Goal: Transaction & Acquisition: Purchase product/service

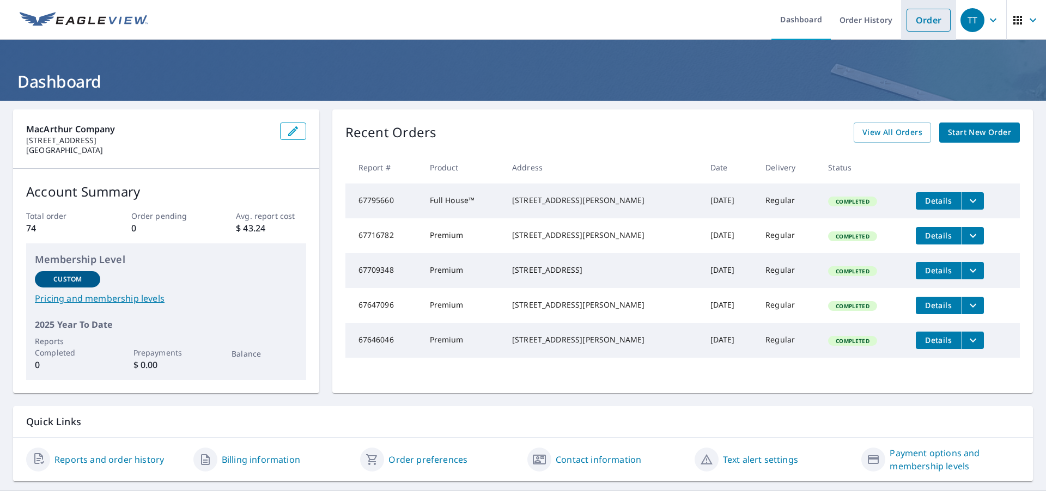
click at [919, 22] on link "Order" at bounding box center [928, 20] width 44 height 23
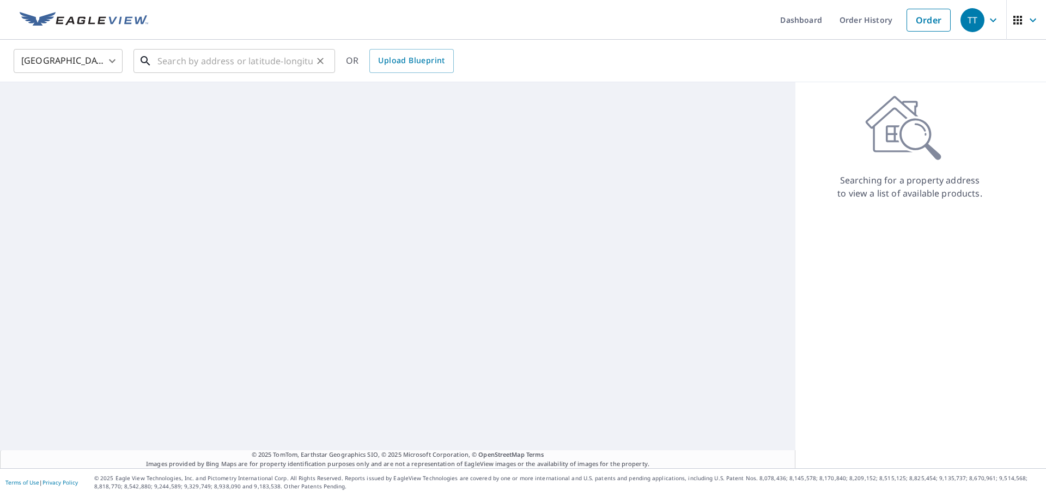
click at [206, 64] on input "text" at bounding box center [234, 61] width 155 height 31
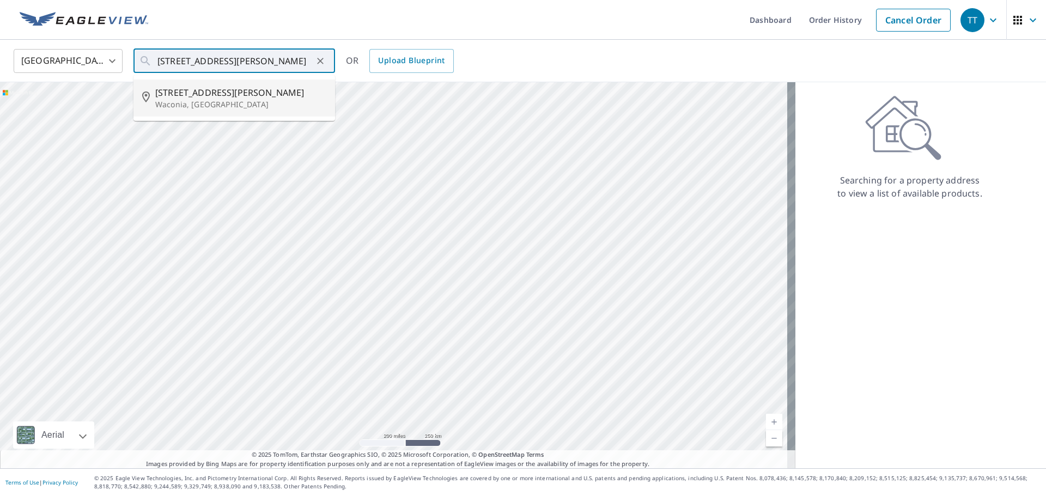
type input "[STREET_ADDRESS]"
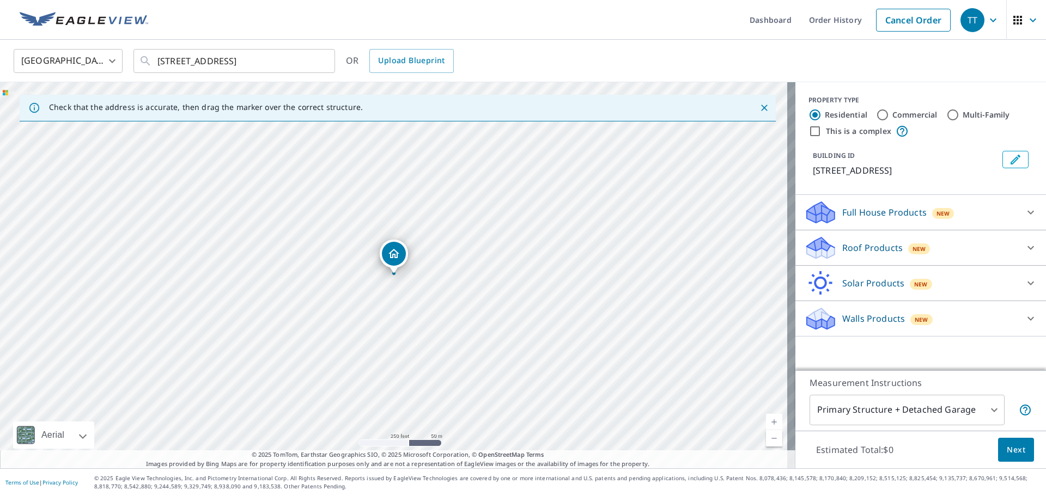
click at [862, 240] on div "Roof Products New" at bounding box center [911, 248] width 214 height 26
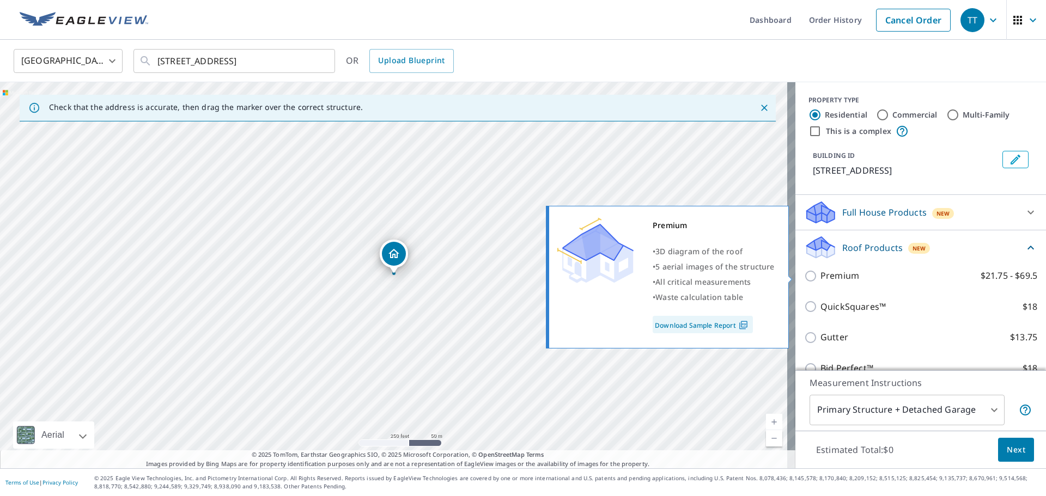
click at [805, 276] on input "Premium $21.75 - $69.5" at bounding box center [812, 276] width 16 height 13
checkbox input "true"
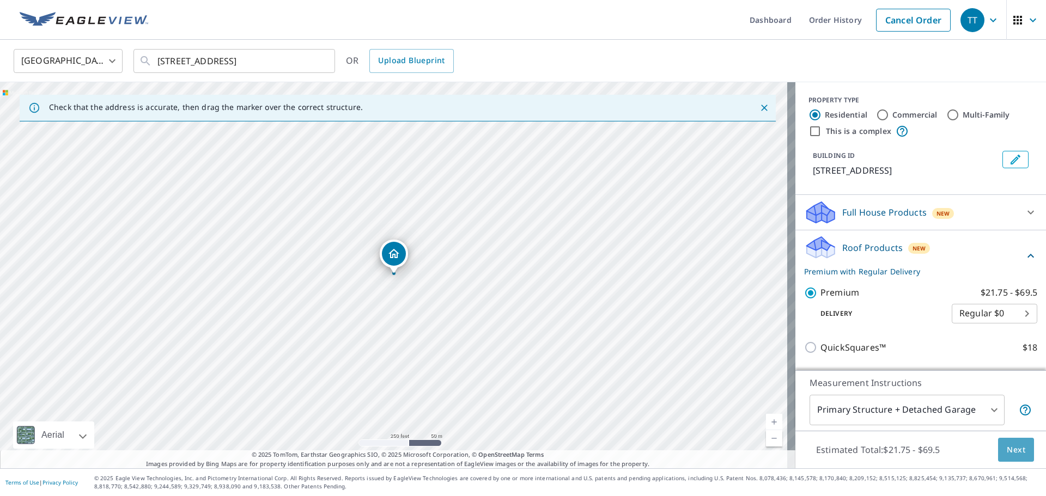
click at [1007, 451] on span "Next" at bounding box center [1016, 450] width 19 height 14
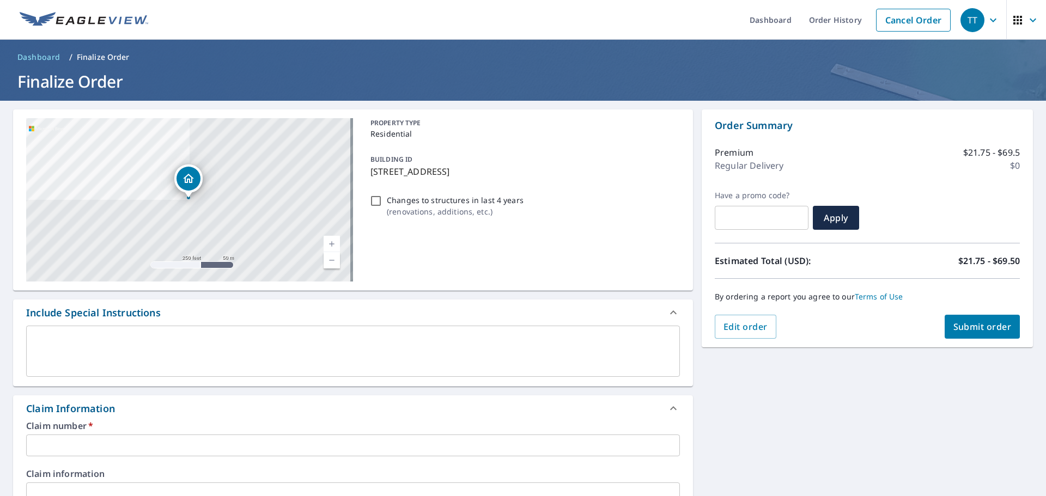
click at [61, 452] on input "text" at bounding box center [353, 446] width 654 height 22
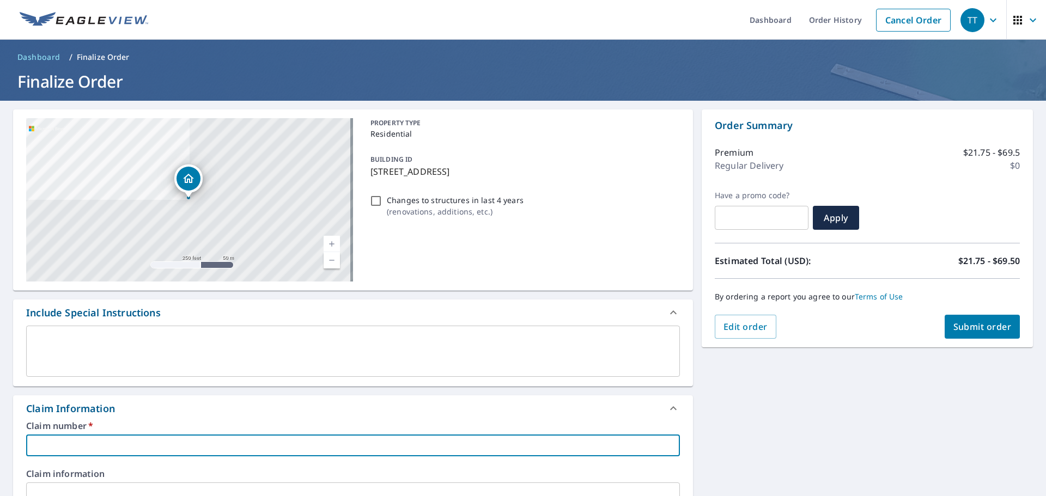
type input "8"
checkbox input "true"
type input "80"
checkbox input "true"
type input "801"
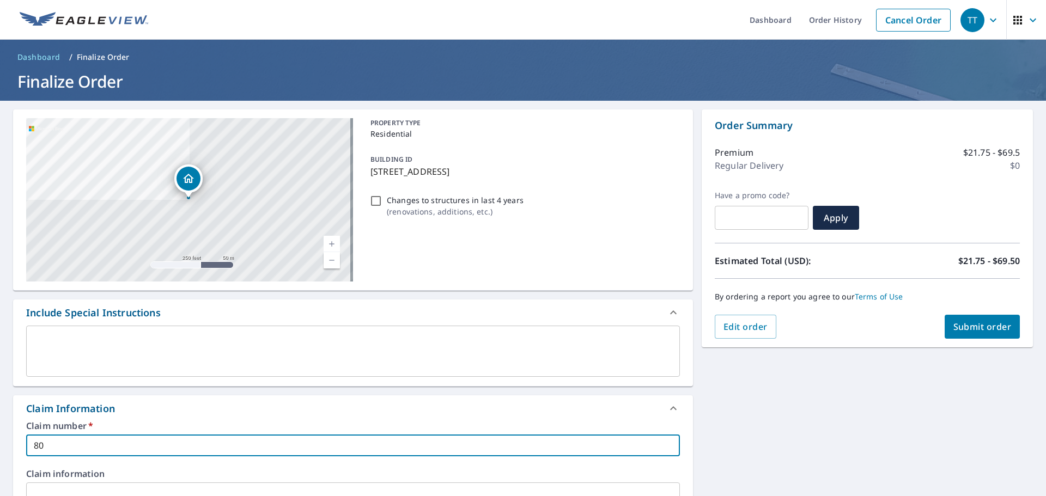
checkbox input "true"
type input "8015"
checkbox input "true"
type input "8015"
checkbox input "true"
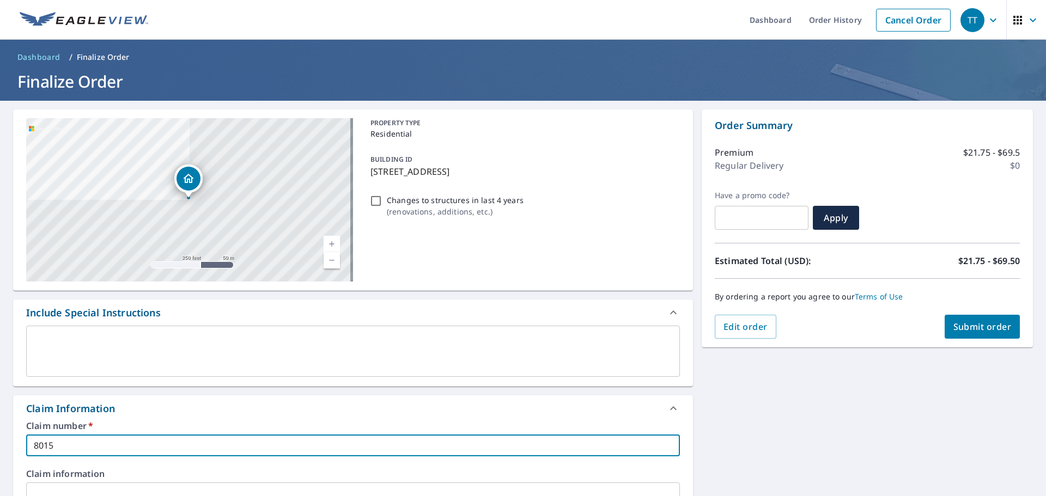
type input "8015 C"
checkbox input "true"
type input "8015 CA"
checkbox input "true"
type input "8015 CAR"
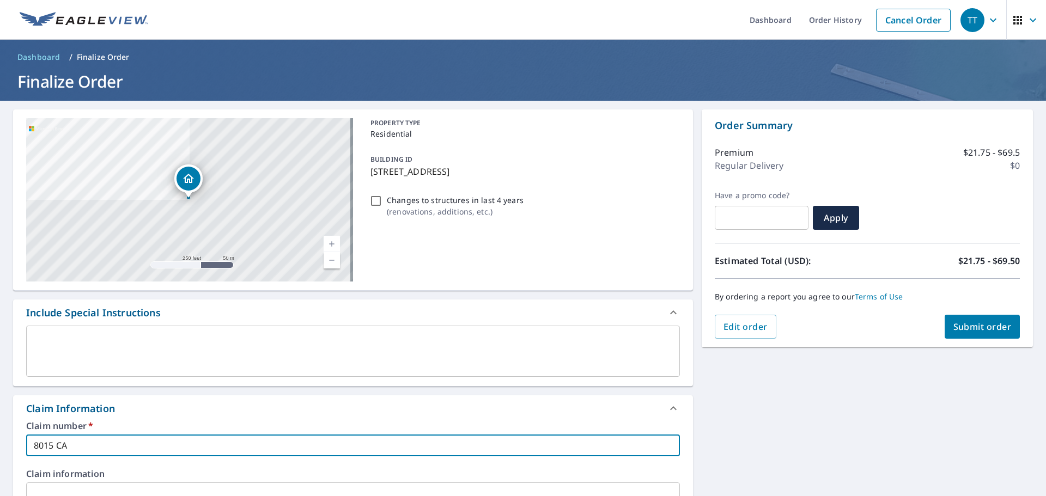
checkbox input "true"
type input "8015 CARD"
checkbox input "true"
type input "8015 CARDI"
checkbox input "true"
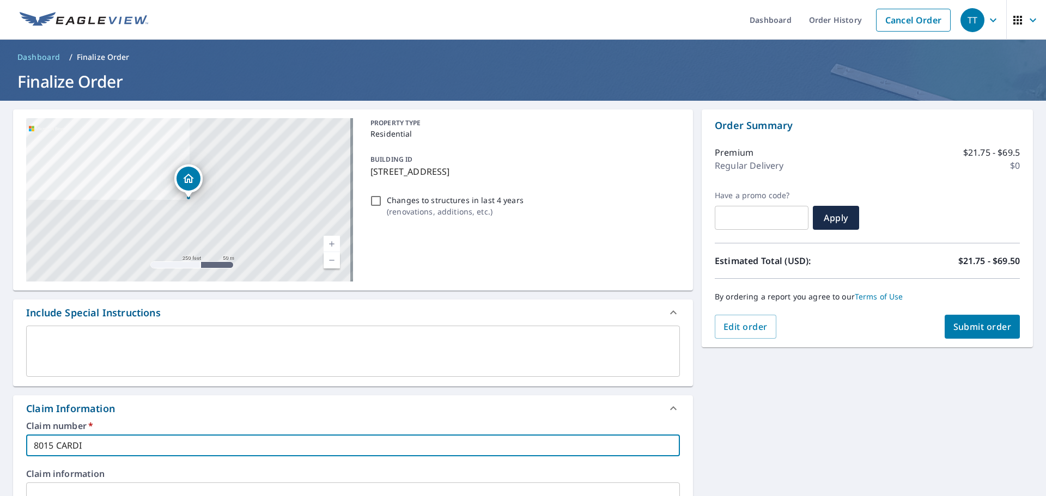
type input "8015 CARDIN"
checkbox input "true"
type input "8015 CARDINA"
checkbox input "true"
type input "8015 CARDINAL"
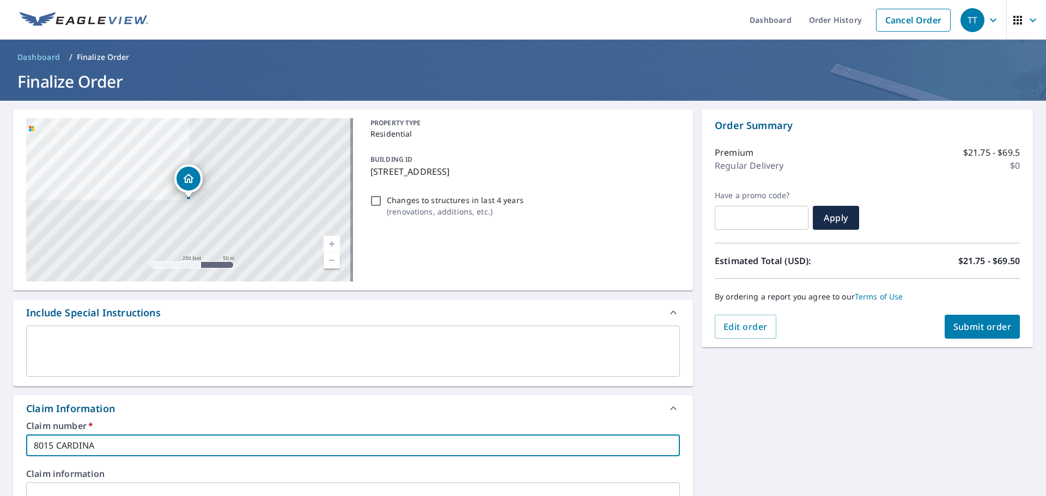
checkbox input "true"
type input "8015 CARDINAL"
checkbox input "true"
type input "8015 CARDINAL L"
checkbox input "true"
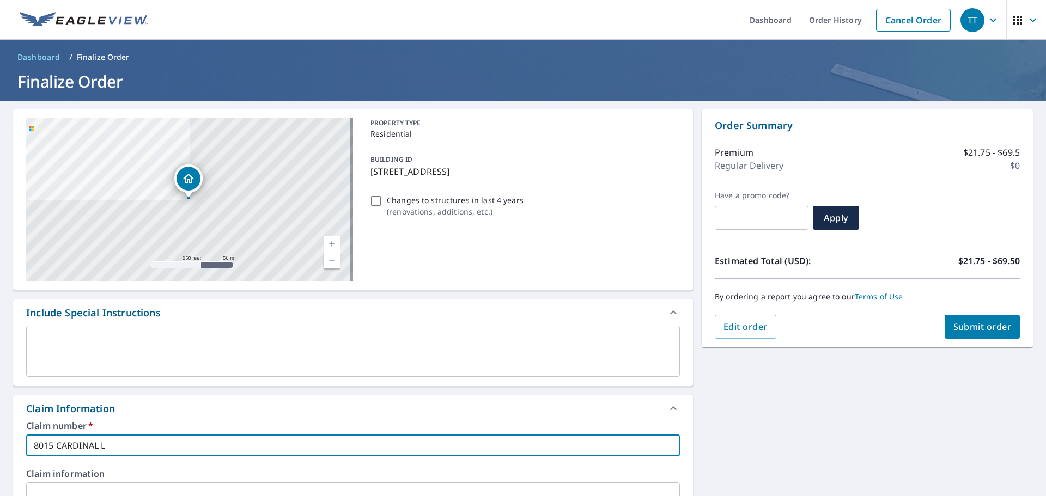
type input "[STREET_ADDRESS]"
checkbox input "true"
type input "[STREET_ADDRESS]"
checkbox input "true"
type input "[STREET_ADDRESS]"
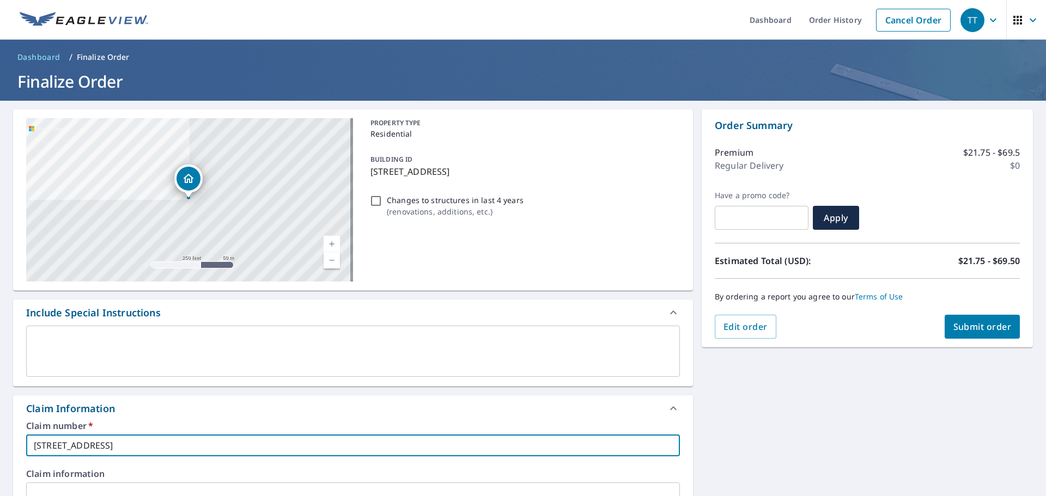
checkbox input "true"
type input "[STREET_ADDRESS]"
checkbox input "true"
type input "[STREET_ADDRESS]"
checkbox input "true"
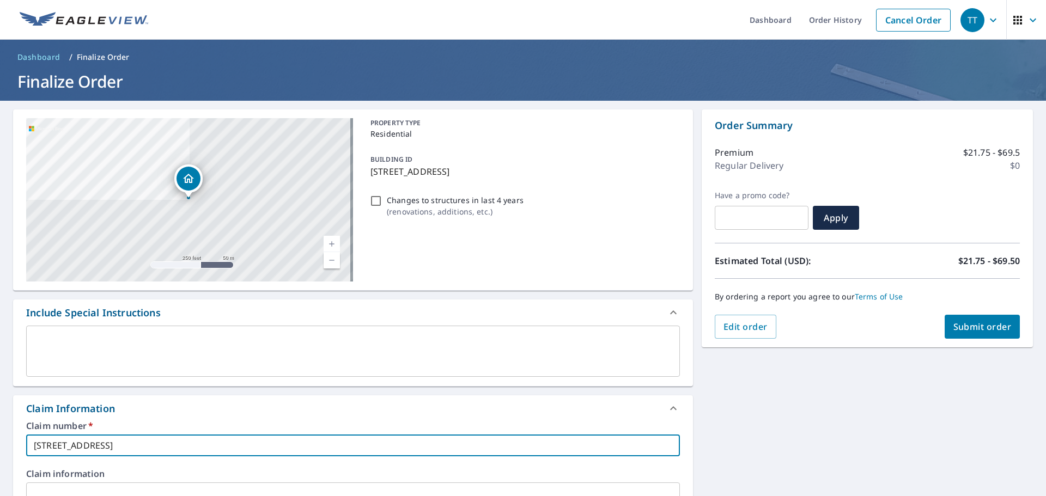
type input "[STREET_ADDRESS]"
checkbox input "true"
type input "[STREET_ADDRESS]"
checkbox input "true"
type input "[STREET_ADDRESS]"
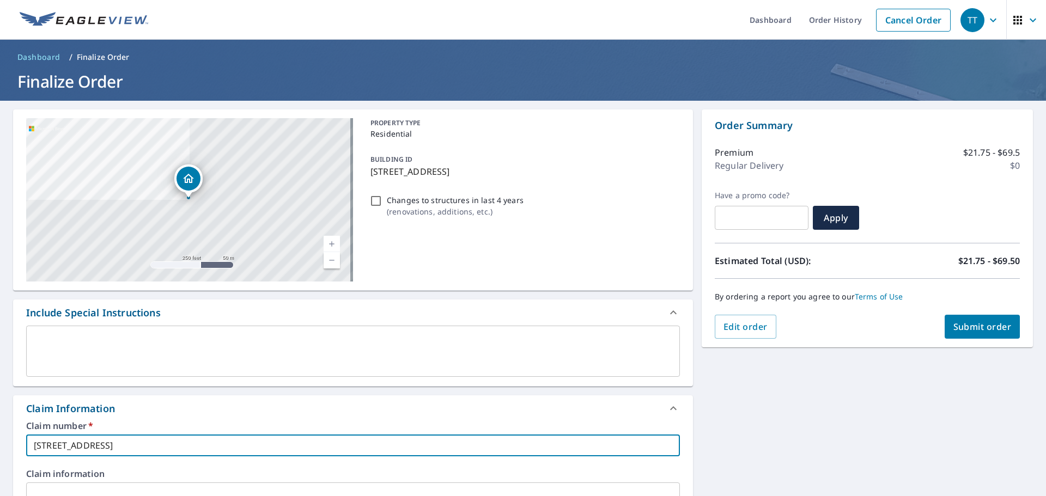
checkbox input "true"
type input "8015 CARDINAL LN WACONIA"
checkbox input "true"
type input "8015 CARDINAL LN WACONIA"
checkbox input "true"
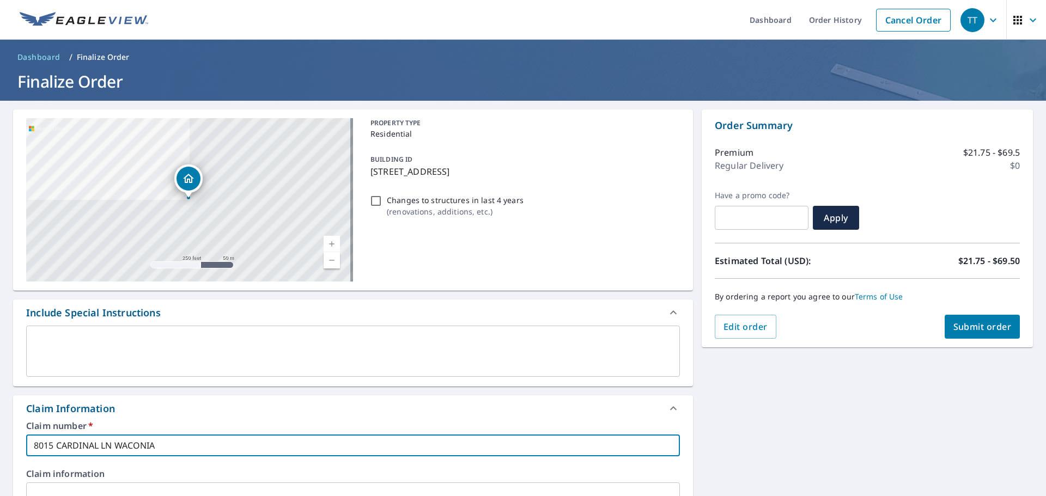
type input "[STREET_ADDRESS] R"
checkbox input "true"
type input "8015 CARDINAL LN WACONIA RE"
checkbox input "true"
type input "8015 CARDINAL LN WACONIA REF"
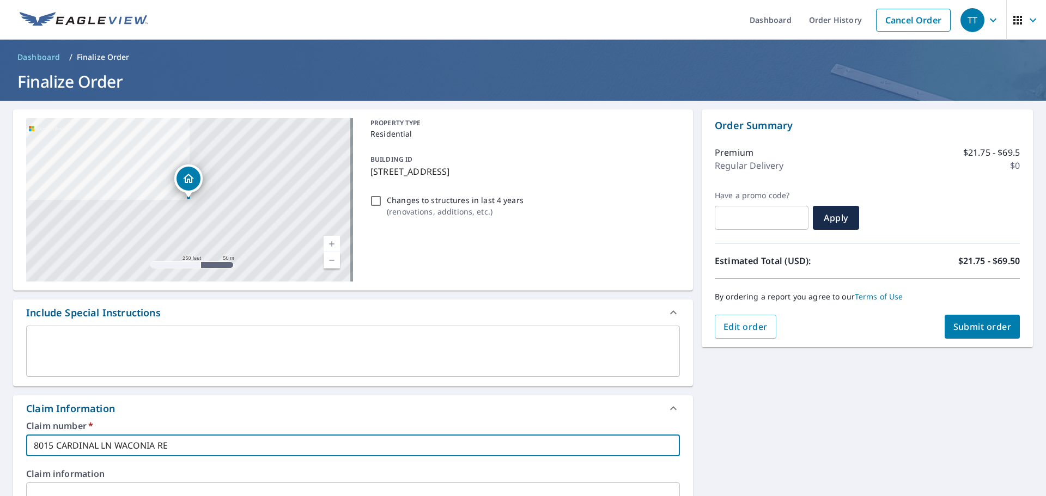
checkbox input "true"
type input "8015 CARDINAL LN WACONIA REFE"
checkbox input "true"
type input "[STREET_ADDRESS] REFER"
checkbox input "true"
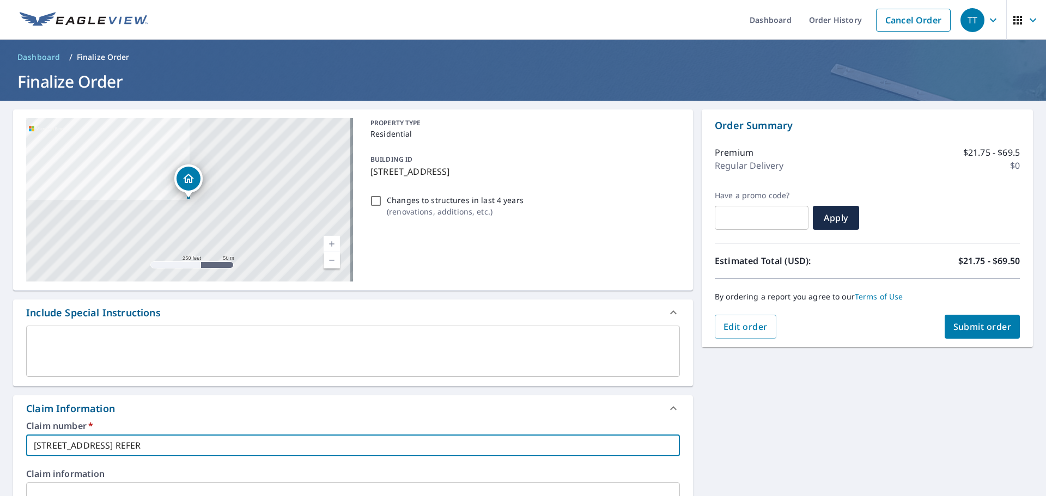
type input "[STREET_ADDRESS] REFERR"
checkbox input "true"
type input "8015 CARDINAL LN WACONIA REFERRE"
checkbox input "true"
type input "8015 CARDINAL LN WACONIA REFERRED"
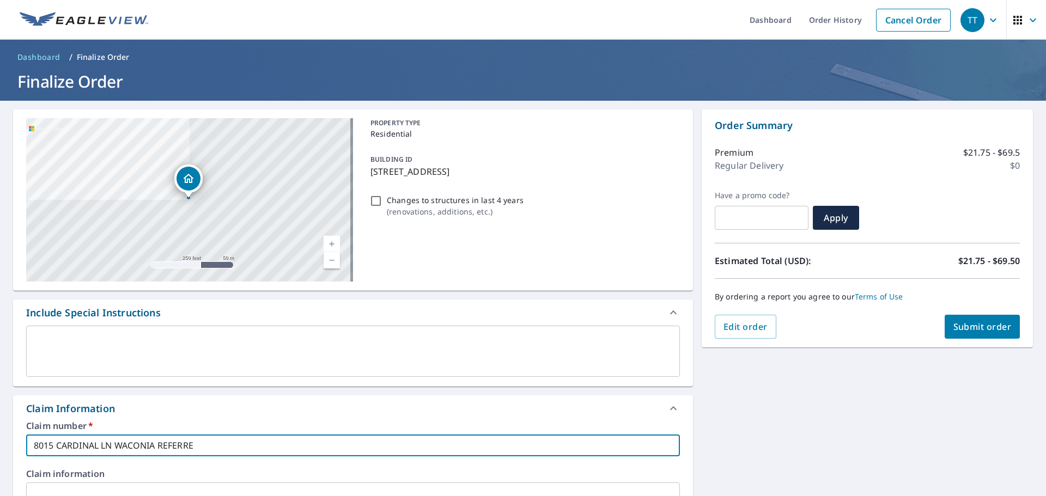
checkbox input "true"
type input "8015 CARDINAL LN WACONIA REFERRED"
checkbox input "true"
type input "[STREET_ADDRESS] REFERRED R"
checkbox input "true"
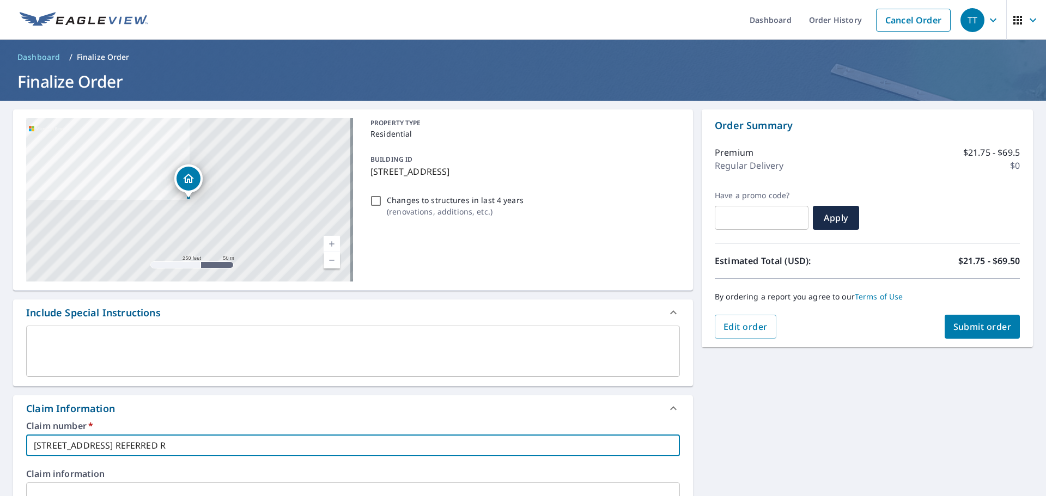
type input "8015 CARDINAL LN WACONIA REFERRED RE"
checkbox input "true"
type input "8015 CARDINAL LN WACONIA REFERRED RES"
checkbox input "true"
type input "8015 CARDINAL LN WACONIA REFERRED REST"
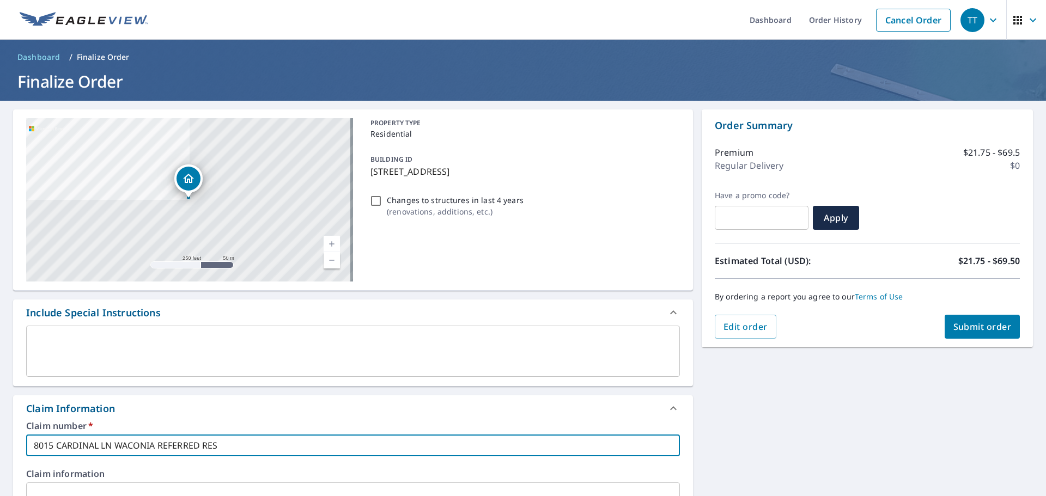
checkbox input "true"
type input "8015 CARDINAL LN WACONIA REFERRED RESTO"
checkbox input "true"
drag, startPoint x: 160, startPoint y: 446, endPoint x: 240, endPoint y: 446, distance: 80.1
click at [240, 446] on input "8015 CARDINAL LN WACONIA REFERRED RESTO" at bounding box center [353, 446] width 654 height 22
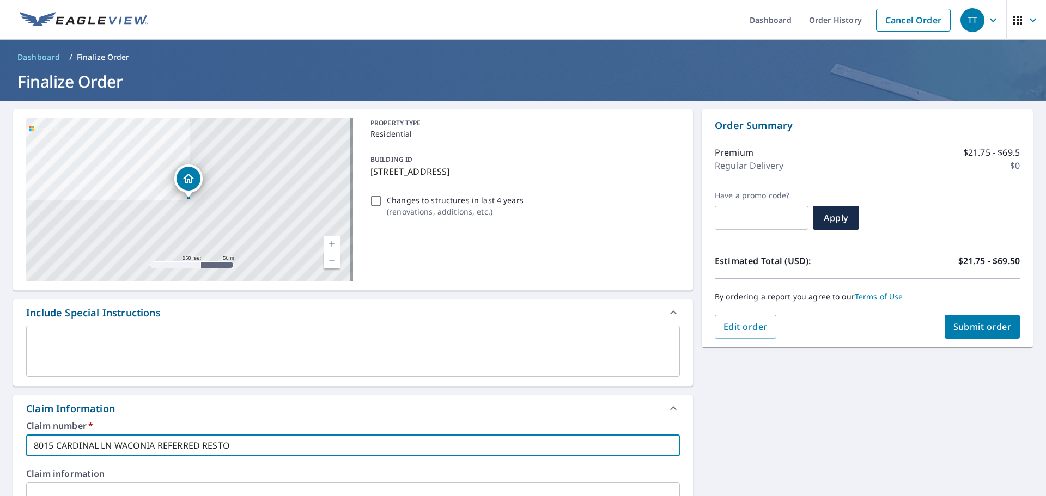
type input "8015 CARDINAL LN WACONIA"
checkbox input "true"
type input "8015 CARDINAL LN WACONIA"
checkbox input "true"
click at [35, 445] on input "8015 CARDINAL LN WACONIA" at bounding box center [353, 446] width 654 height 22
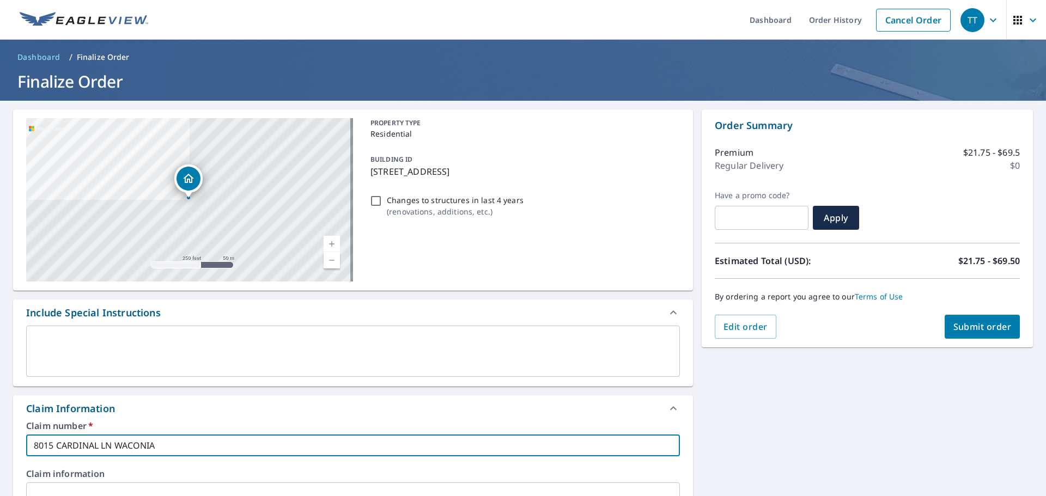
paste input "REFERRED RESTO"
type input "REFERRED RESTO8015 CARDINAL LN WACONIA"
checkbox input "true"
type input "REFERRED RESTO [STREET_ADDRESS]"
checkbox input "true"
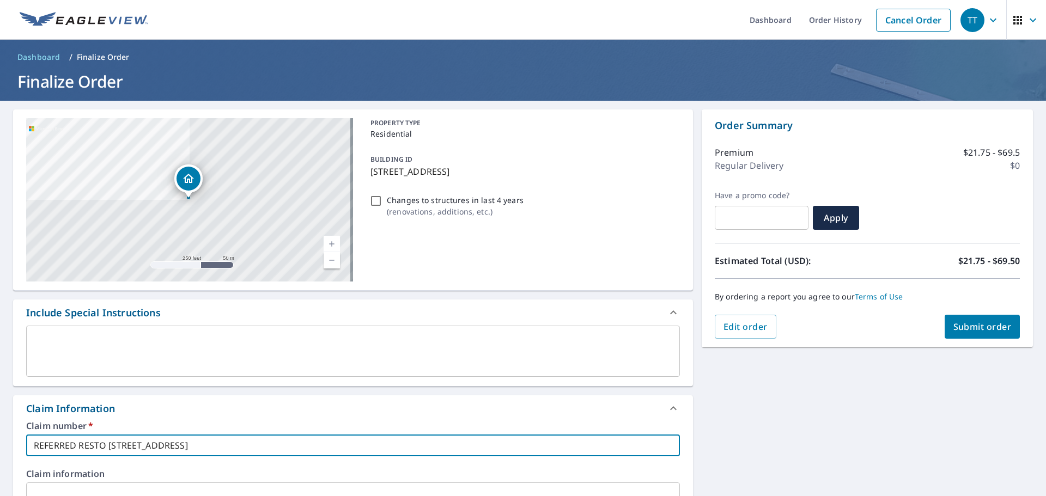
click at [263, 447] on input "REFERRED RESTO [STREET_ADDRESS]" at bounding box center [353, 446] width 654 height 22
click at [264, 446] on input "REFERRED RESTO [STREET_ADDRESS]" at bounding box center [353, 446] width 654 height 22
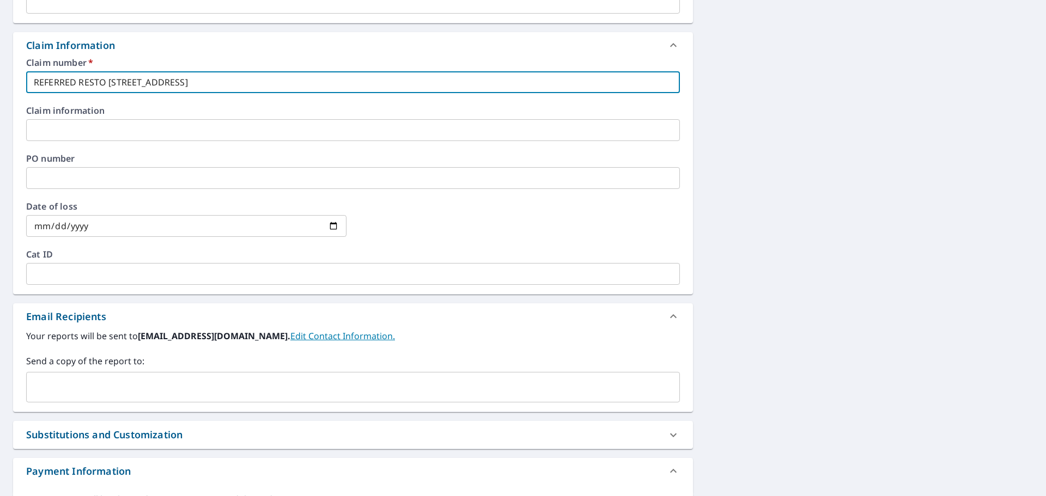
type input "REFERRED RESTO [STREET_ADDRESS]"
click at [66, 181] on input "text" at bounding box center [353, 178] width 654 height 22
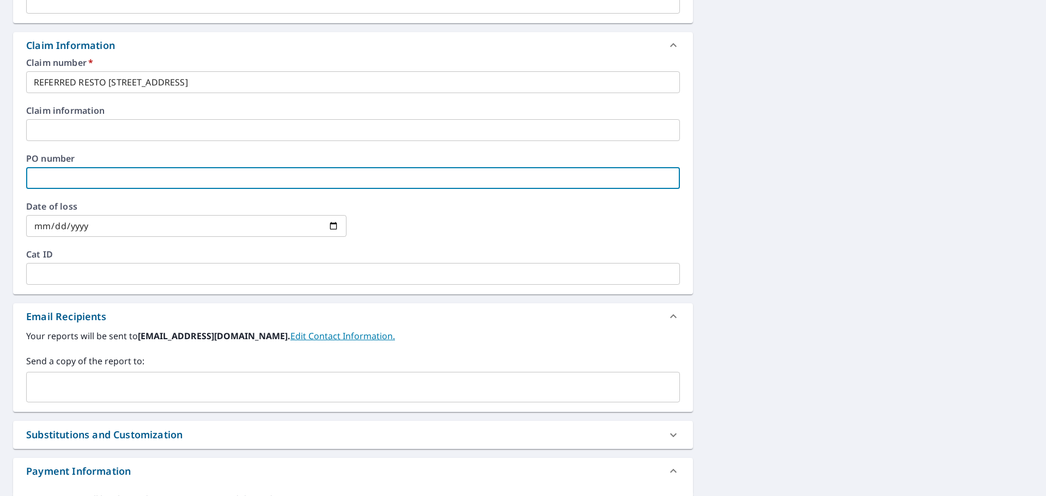
paste input "REFERRED RESTO [STREET_ADDRESS]"
type input "REFERRED RESTO [STREET_ADDRESS]"
checkbox input "true"
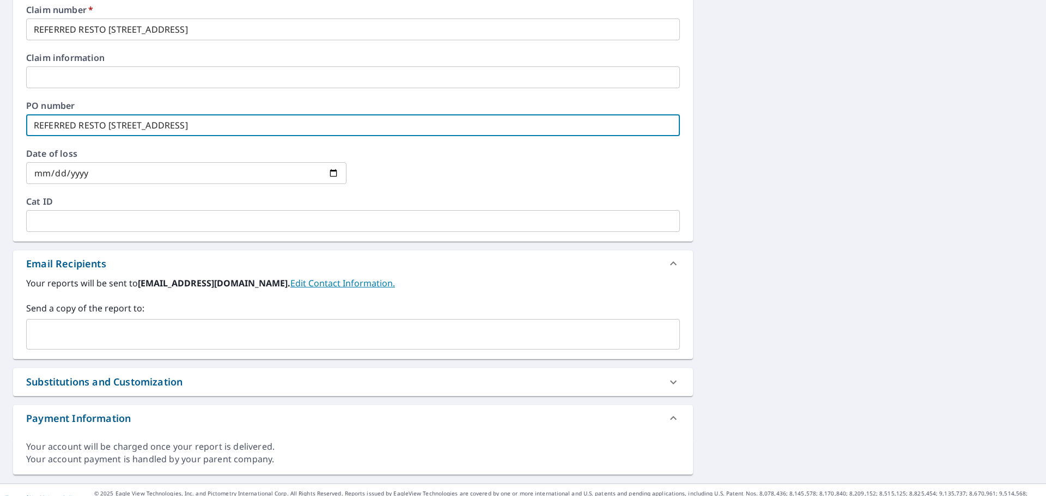
scroll to position [431, 0]
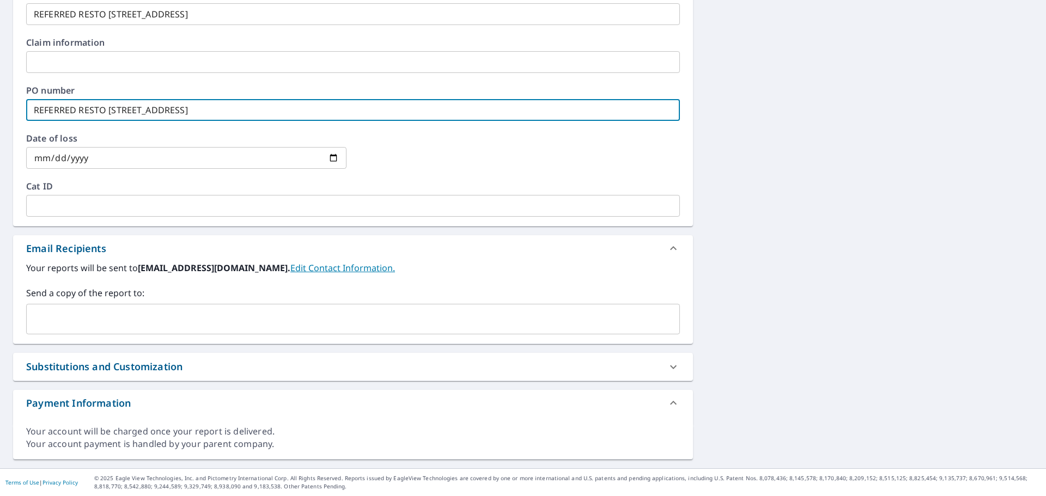
type input "REFERRED RESTO [STREET_ADDRESS]"
click at [82, 206] on input "text" at bounding box center [353, 206] width 654 height 22
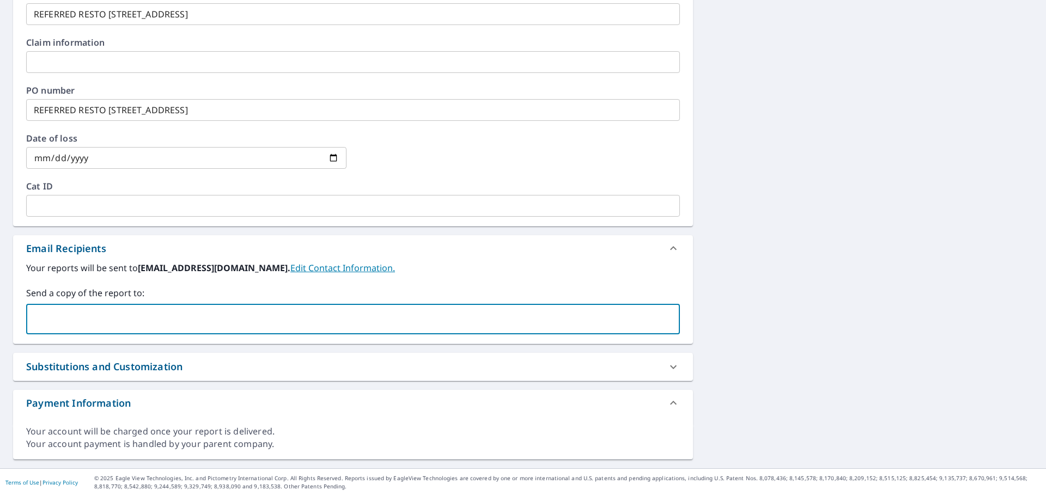
click at [50, 322] on input "text" at bounding box center [344, 319] width 627 height 21
type input "[EMAIL_ADDRESS][DOMAIN_NAME]"
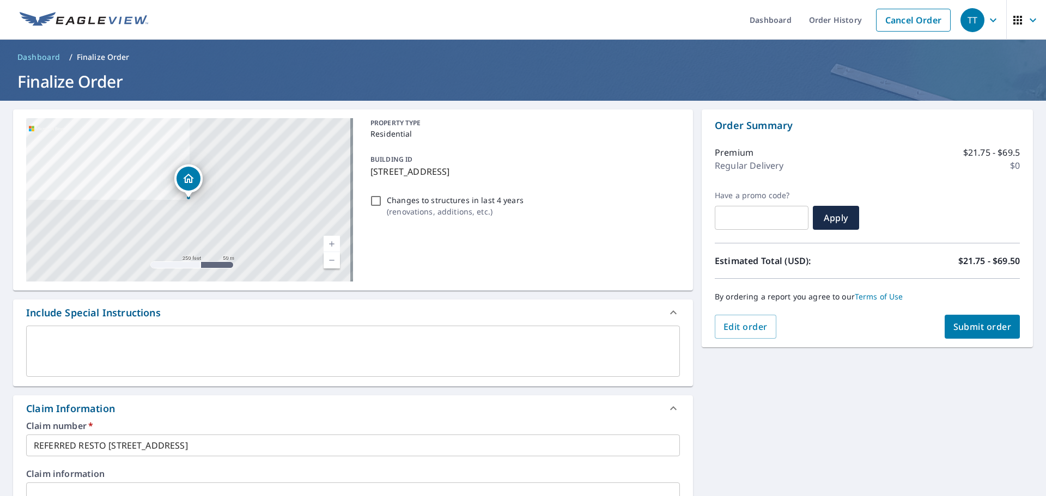
click at [979, 331] on span "Submit order" at bounding box center [982, 327] width 58 height 12
checkbox input "true"
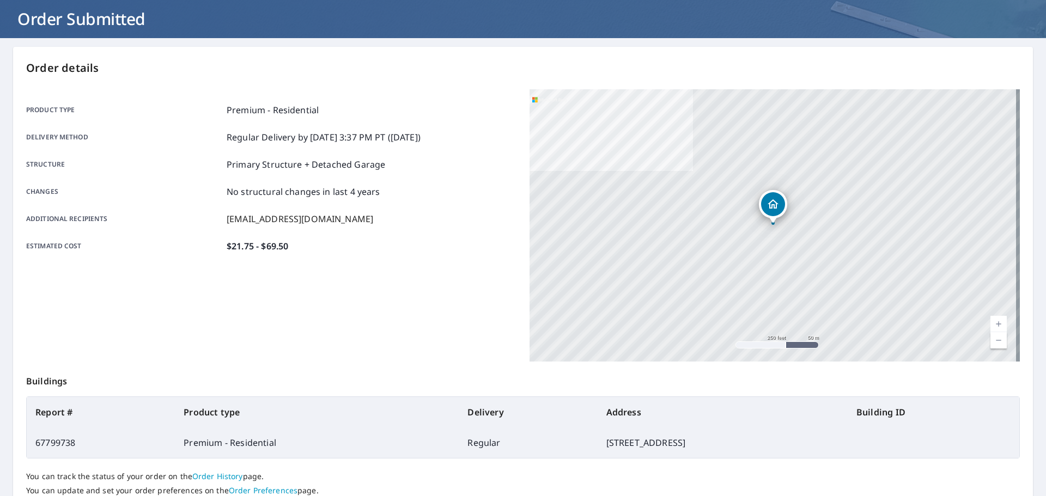
scroll to position [145, 0]
